Goal: Find specific page/section

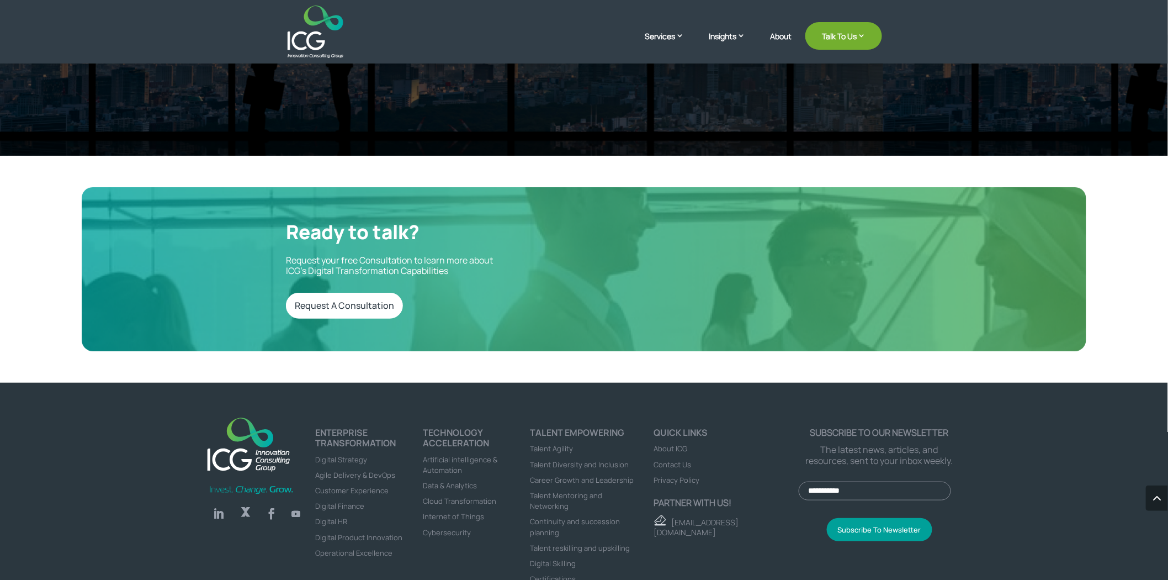
scroll to position [3683, 0]
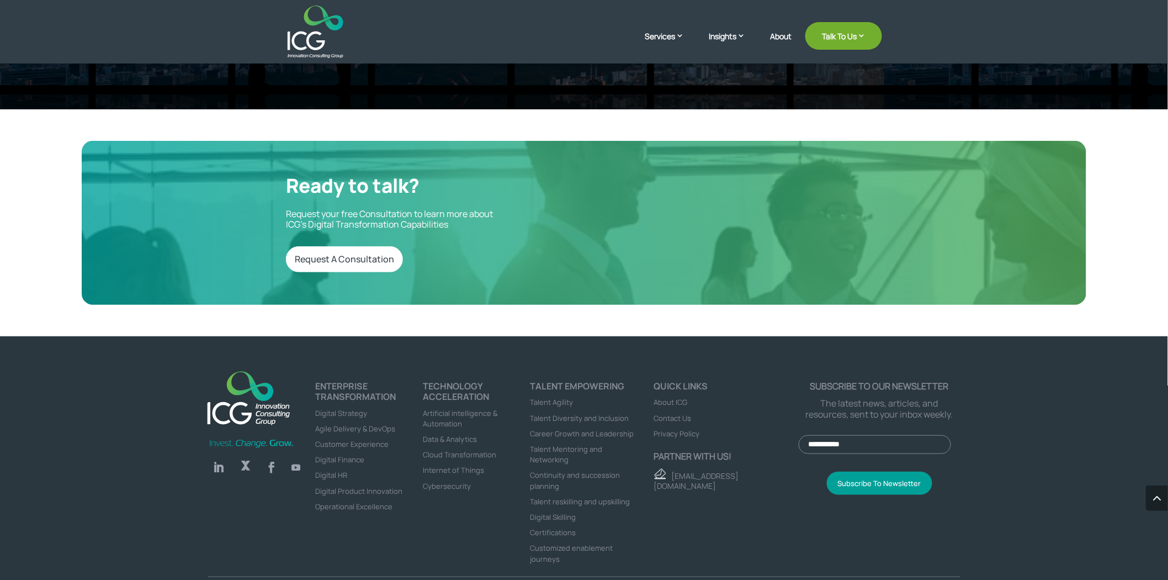
drag, startPoint x: 889, startPoint y: 253, endPoint x: 845, endPoint y: 299, distance: 64.0
click at [889, 253] on div "Ready to talk? Request your free Consultation to learn more about ICG’s Digital…" at bounding box center [584, 223] width 1005 height 164
